Goal: Find specific page/section: Find specific page/section

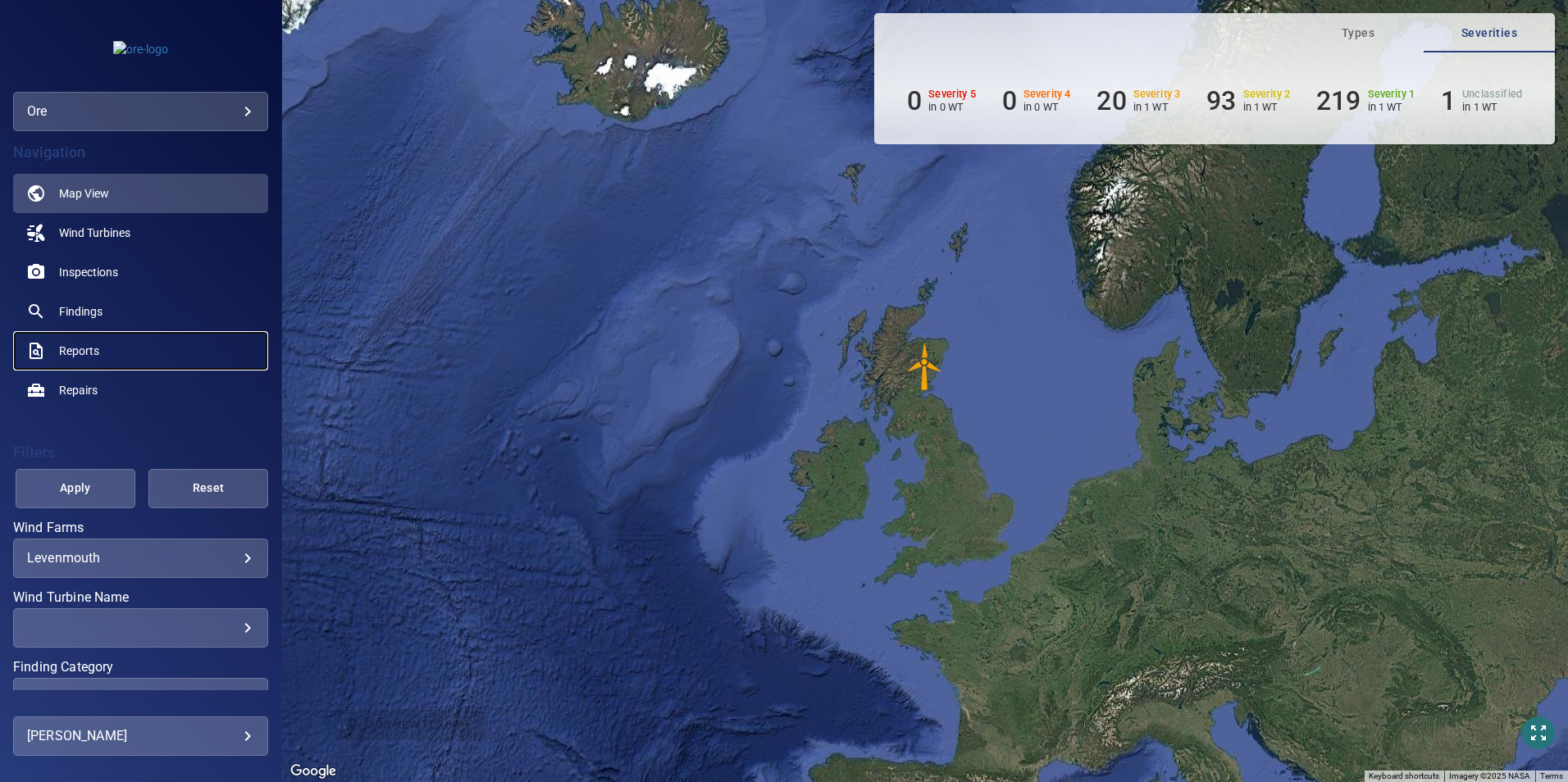
click at [87, 347] on span "Reports" at bounding box center [79, 351] width 40 height 17
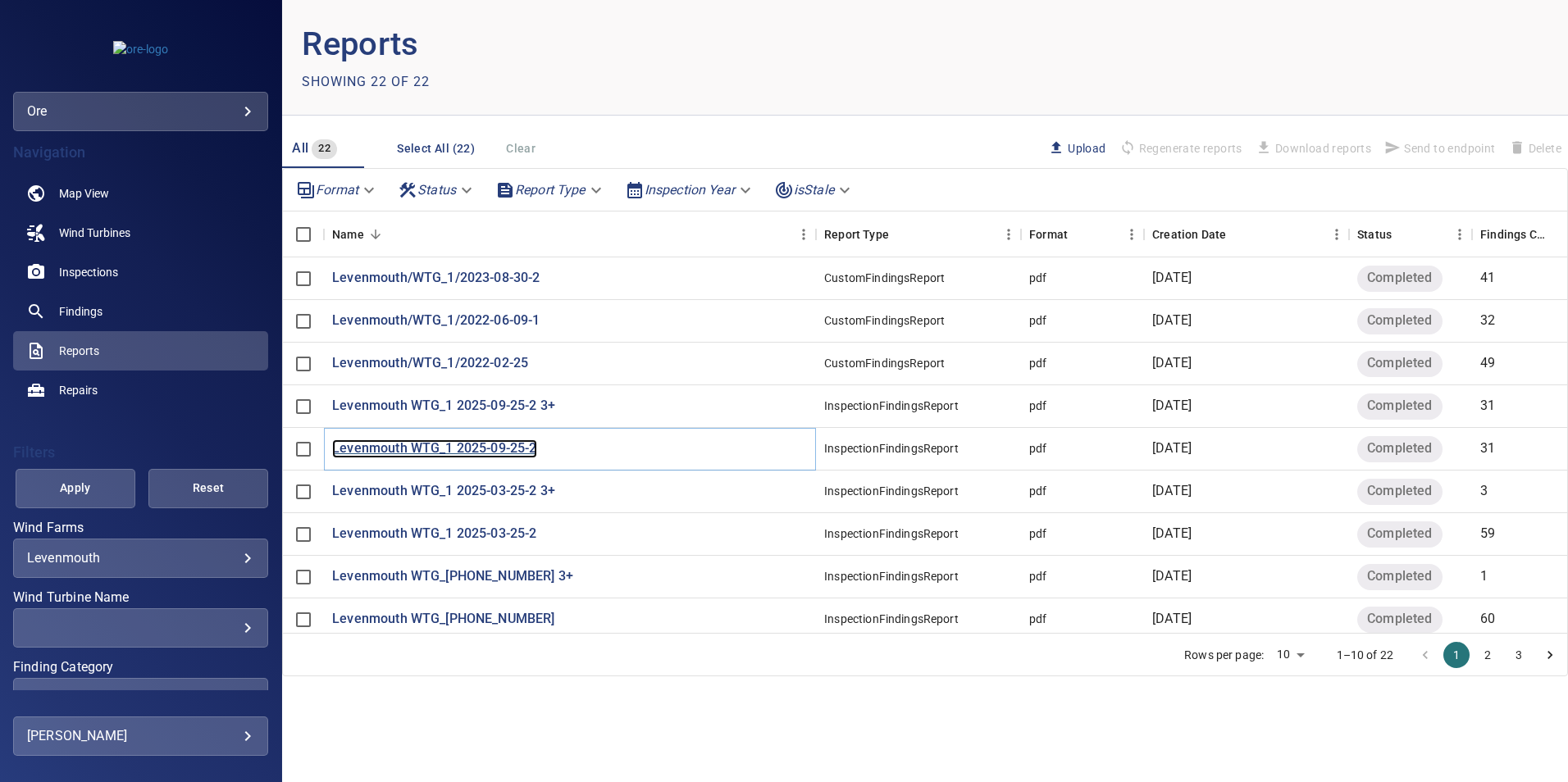
drag, startPoint x: 425, startPoint y: 446, endPoint x: 364, endPoint y: 448, distance: 61.0
click at [364, 448] on p "Levenmouth WTG_1 2025-09-25-2" at bounding box center [434, 449] width 204 height 19
click at [342, 490] on p "Levenmouth WTG_1 2025-03-25-2 3+" at bounding box center [444, 491] width 224 height 19
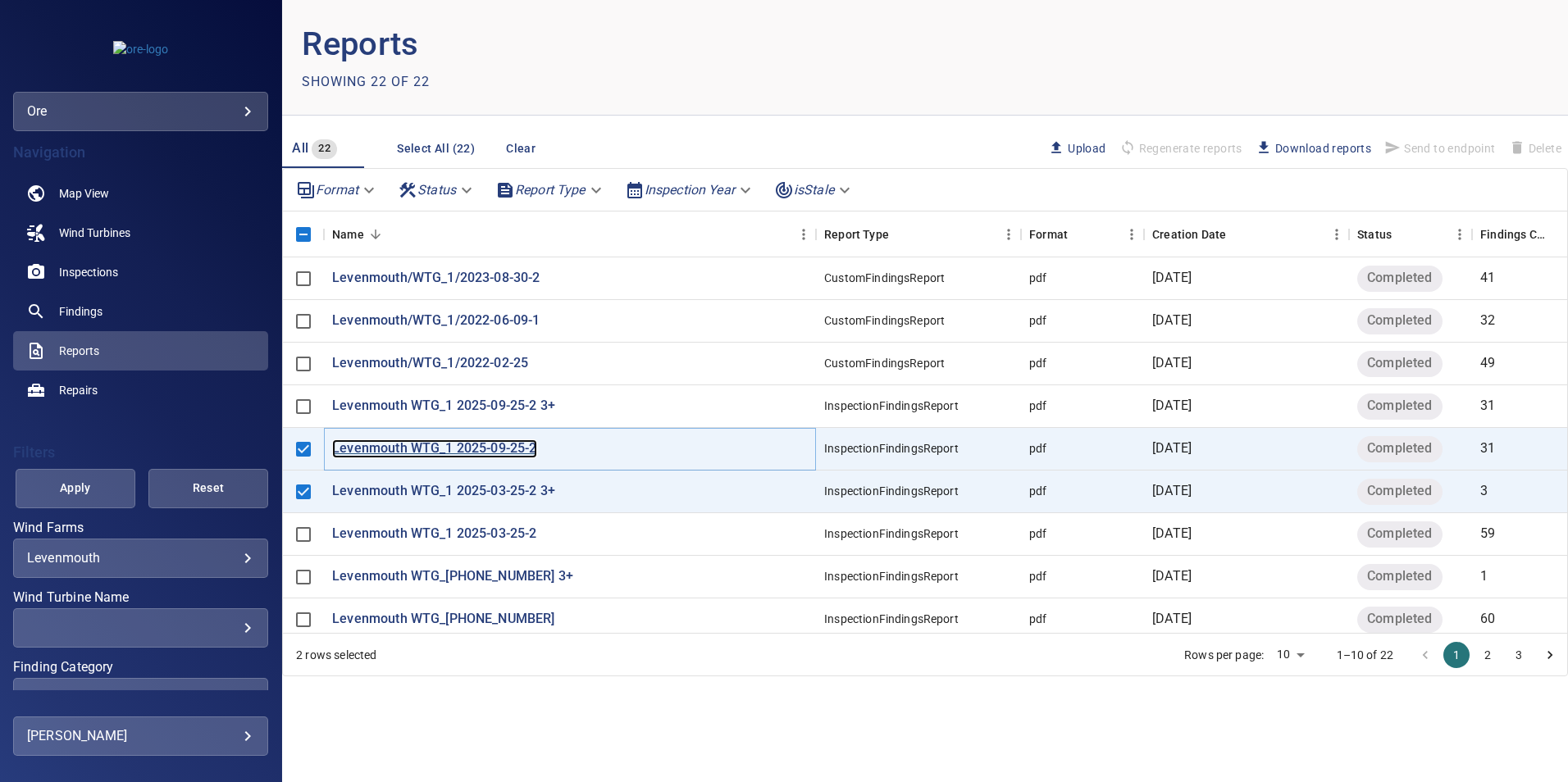
click at [363, 449] on p "Levenmouth WTG_1 2025-09-25-2" at bounding box center [434, 449] width 204 height 19
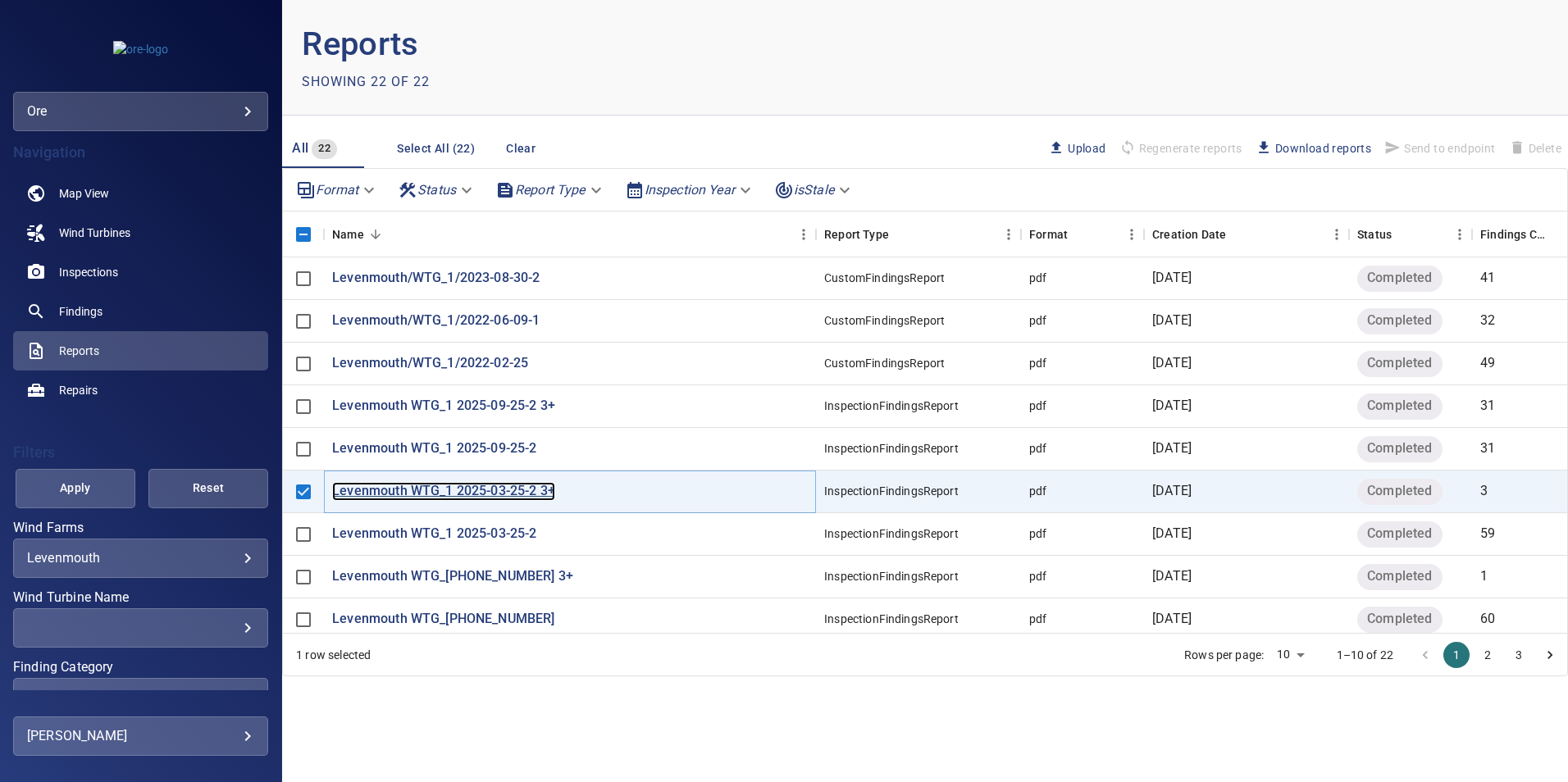
click at [400, 492] on p "Levenmouth WTG_1 2025-03-25-2 3+" at bounding box center [444, 491] width 224 height 19
